Goal: Task Accomplishment & Management: Manage account settings

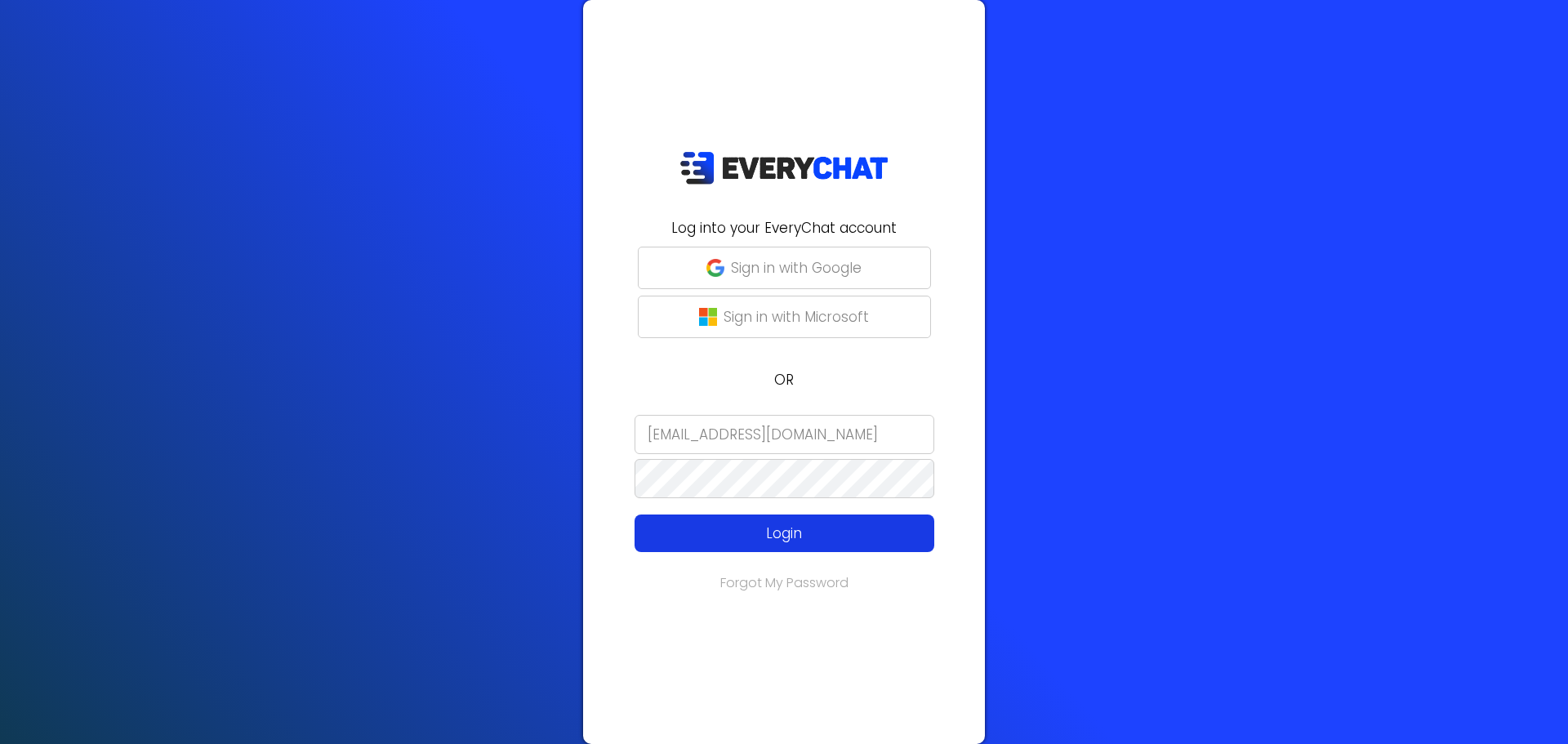
click at [784, 533] on p "Login" at bounding box center [784, 533] width 240 height 21
click at [737, 388] on p "OR" at bounding box center [784, 379] width 382 height 21
click at [737, 439] on input "[EMAIL_ADDRESS][DOMAIN_NAME]" at bounding box center [784, 435] width 299 height 40
click at [731, 392] on div "Log into your EveryChat account Sign in with Google Sign in with Microsoft OR i…" at bounding box center [784, 372] width 402 height 744
click at [784, 532] on p "Login" at bounding box center [784, 533] width 240 height 21
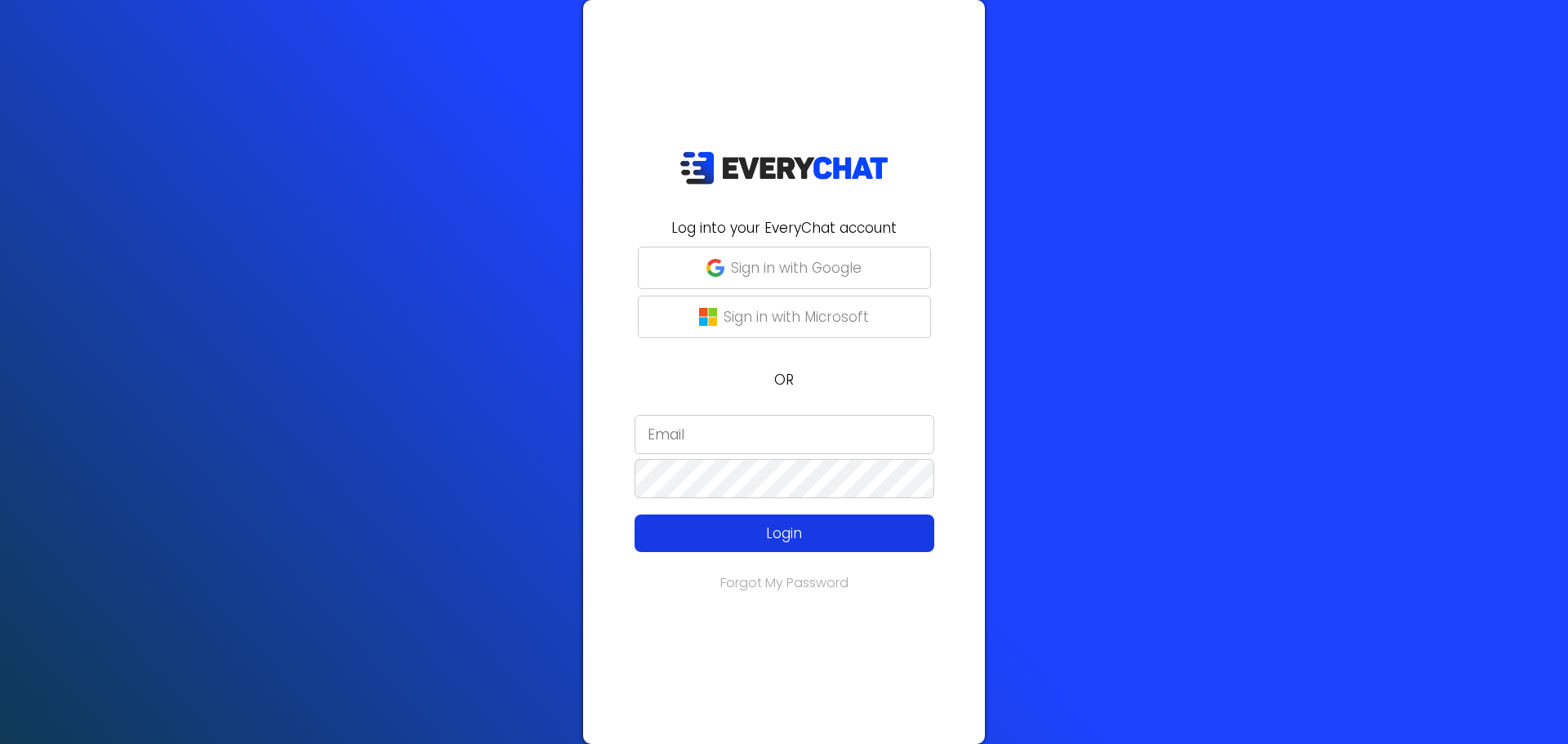
type input "[EMAIL_ADDRESS][DOMAIN_NAME]"
click at [777, 541] on p "Login" at bounding box center [784, 533] width 240 height 21
